Goal: Navigation & Orientation: Find specific page/section

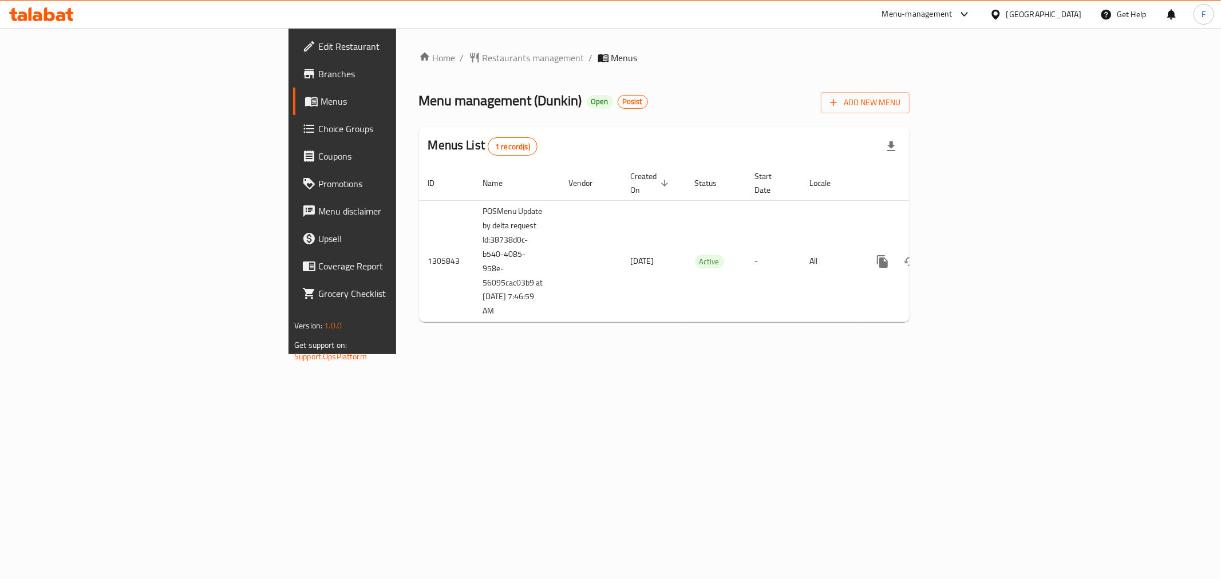
click at [318, 70] on span "Branches" at bounding box center [400, 74] width 165 height 14
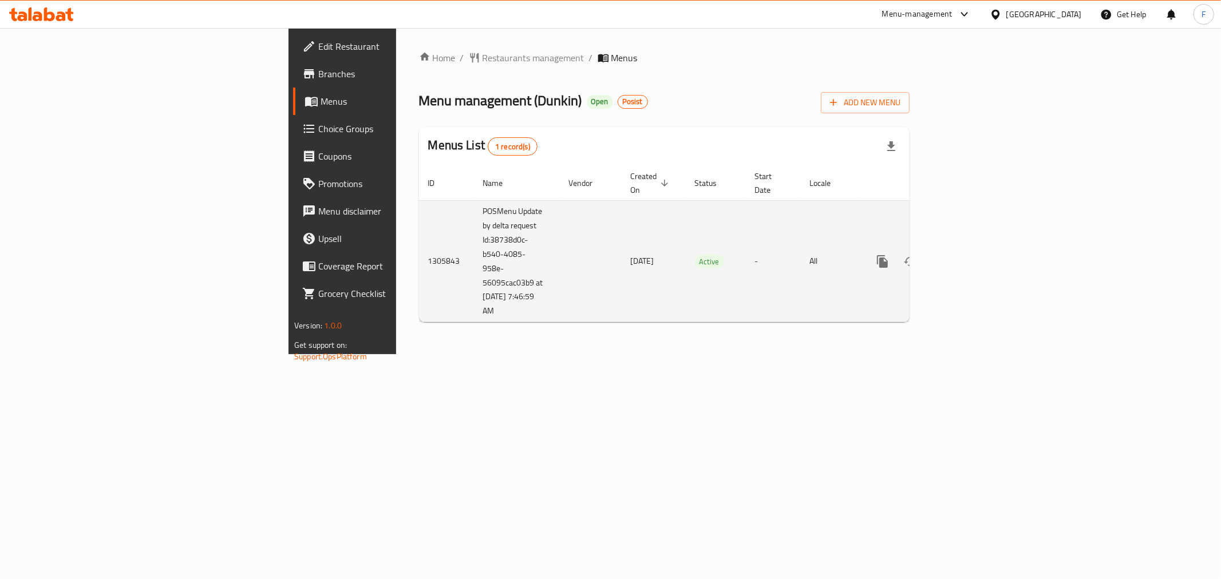
drag, startPoint x: 340, startPoint y: 298, endPoint x: 290, endPoint y: 223, distance: 90.0
click at [474, 223] on td "POSMenu Update by delta request Id:38738d0c-b540-4085-958e-56095cac03b9 at [DAT…" at bounding box center [517, 261] width 86 height 122
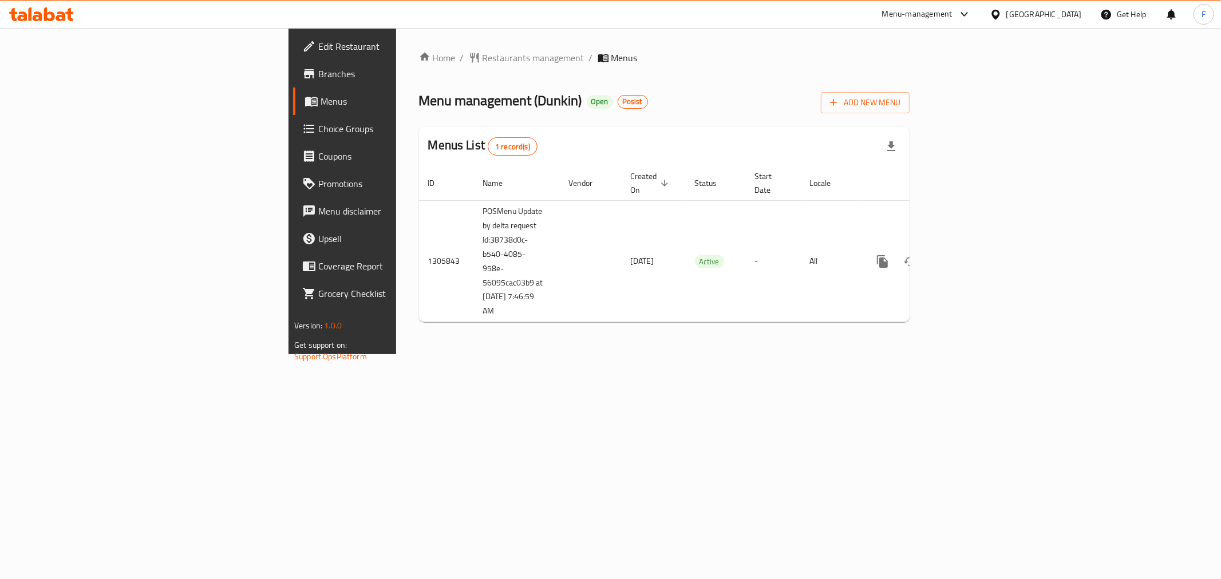
copy td "Id:38738d0c-b540-4085-958e-56095cac03b9 at [DATE] 7:46:59 AM"
click at [1039, 14] on div "[GEOGRAPHIC_DATA]" at bounding box center [1045, 14] width 76 height 13
click at [924, 198] on div "[GEOGRAPHIC_DATA]" at bounding box center [959, 197] width 76 height 13
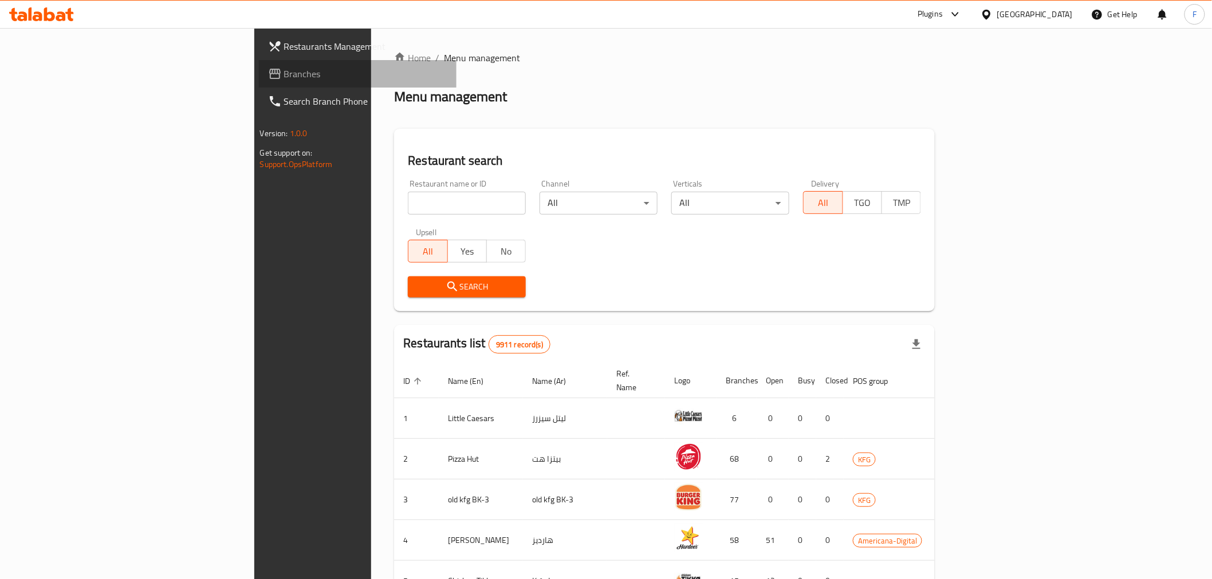
click at [284, 78] on span "Branches" at bounding box center [365, 74] width 163 height 14
